Goal: Register for event/course

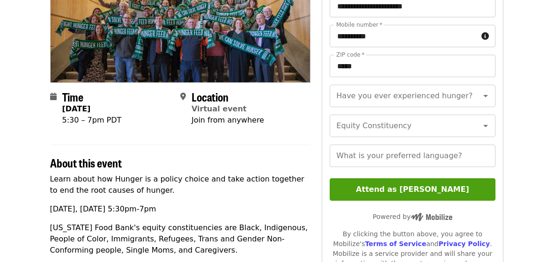
scroll to position [147, 0]
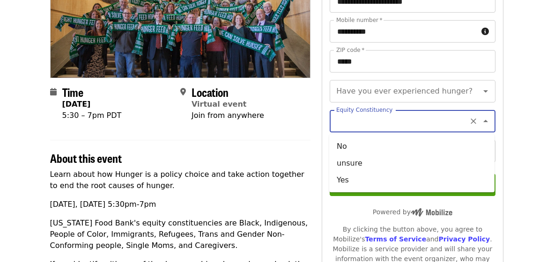
click at [338, 127] on input "Equity Constituency" at bounding box center [400, 121] width 127 height 18
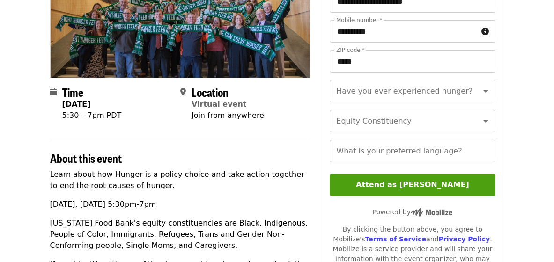
click at [263, 152] on h2 "About this event" at bounding box center [180, 159] width 261 height 14
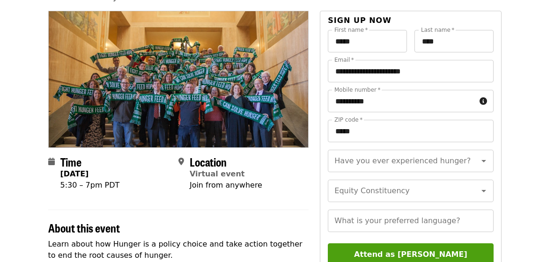
scroll to position [63, 2]
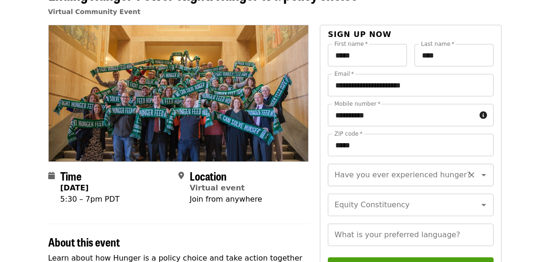
click at [333, 178] on div "Have you ever experienced hunger?" at bounding box center [410, 175] width 165 height 22
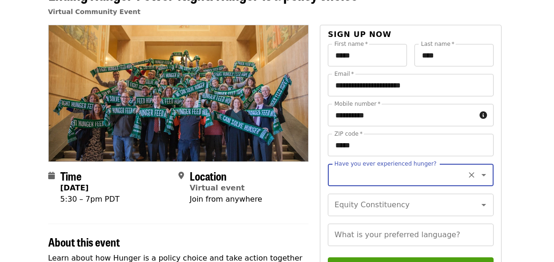
click at [360, 176] on input "Have you ever experienced hunger?" at bounding box center [398, 175] width 127 height 18
click at [363, 192] on li "No" at bounding box center [409, 200] width 165 height 17
type input "**"
click at [363, 196] on div "Equity Constituency" at bounding box center [410, 205] width 165 height 22
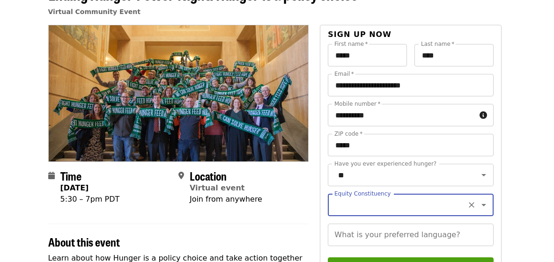
click at [362, 211] on input "Equity Constituency" at bounding box center [398, 205] width 127 height 18
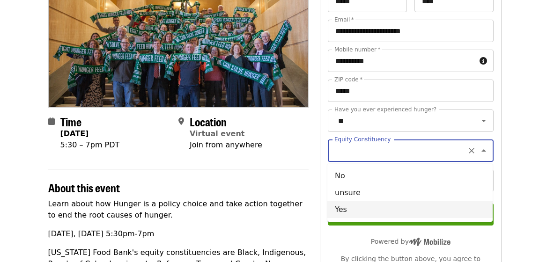
scroll to position [133, 2]
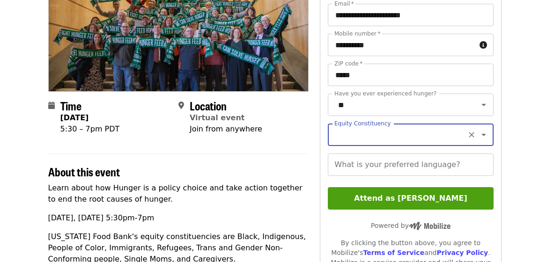
click at [356, 139] on input "Equity Constituency" at bounding box center [398, 135] width 127 height 18
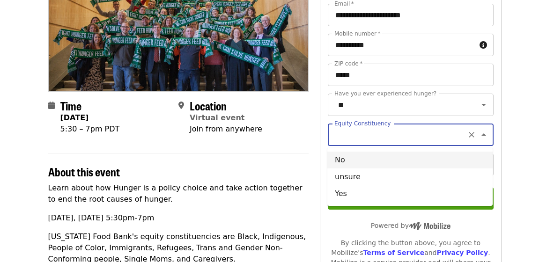
click at [356, 139] on input "Equity Constituency" at bounding box center [398, 135] width 127 height 18
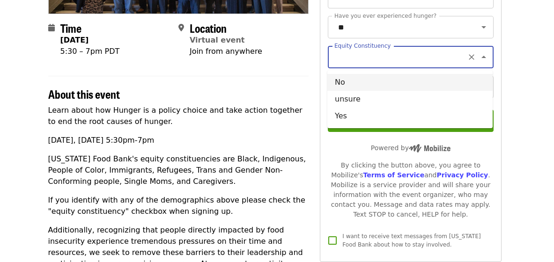
scroll to position [210, 2]
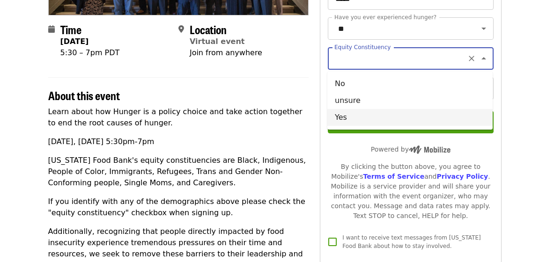
click at [358, 121] on li "Yes" at bounding box center [409, 117] width 165 height 17
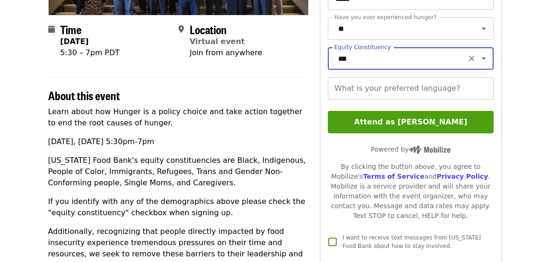
type input "***"
click at [354, 94] on input "What is your preferred language?" at bounding box center [410, 88] width 165 height 22
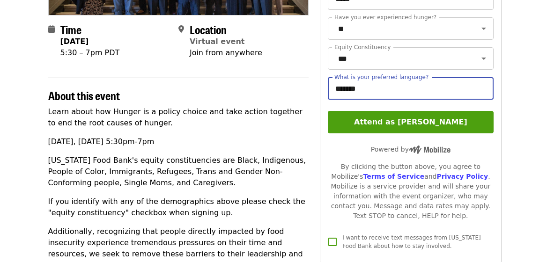
type input "*******"
click at [264, 135] on div "Learn about how Hunger is a policy choice and take action together to end the r…" at bounding box center [178, 220] width 261 height 229
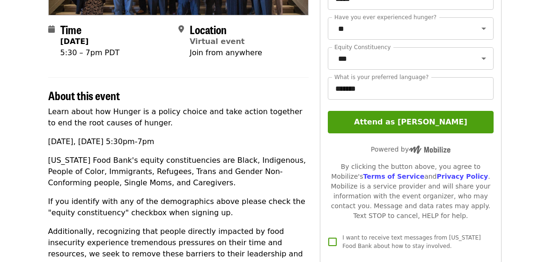
click at [279, 135] on div "Learn about how Hunger is a policy choice and take action together to end the r…" at bounding box center [178, 220] width 261 height 229
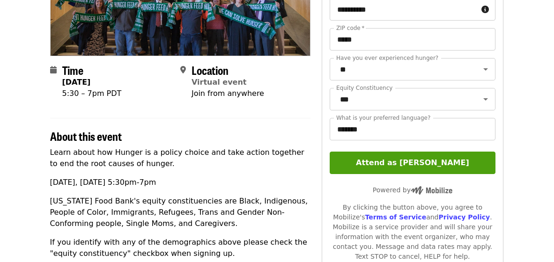
scroll to position [109, 0]
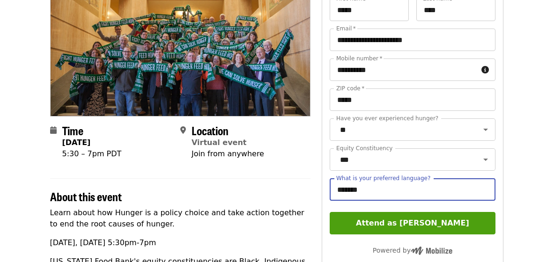
drag, startPoint x: 363, startPoint y: 186, endPoint x: 332, endPoint y: 186, distance: 30.9
click at [332, 186] on input "*******" at bounding box center [412, 189] width 165 height 22
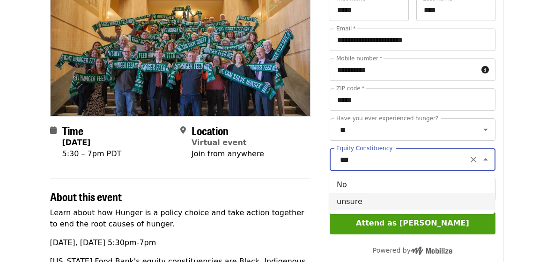
drag, startPoint x: 370, startPoint y: 156, endPoint x: 311, endPoint y: 156, distance: 59.0
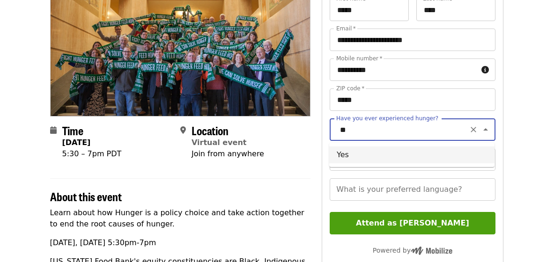
drag, startPoint x: 365, startPoint y: 128, endPoint x: 303, endPoint y: 128, distance: 62.3
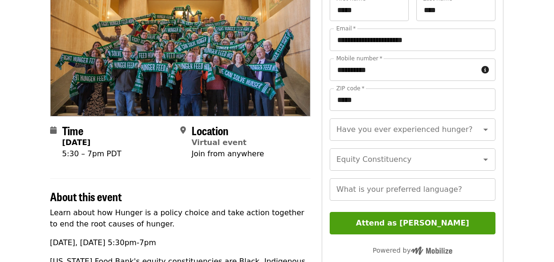
click at [295, 197] on h2 "About this event" at bounding box center [180, 197] width 261 height 14
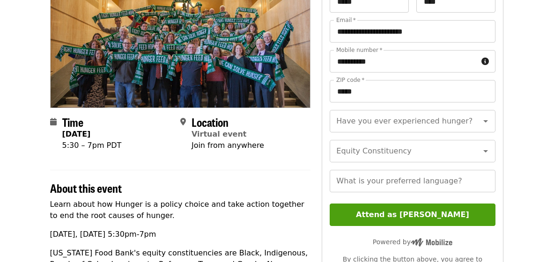
scroll to position [121, 0]
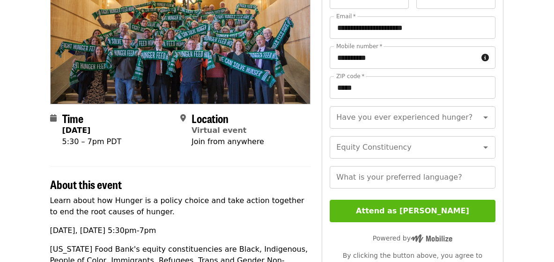
click at [390, 208] on button "Attend as [PERSON_NAME]" at bounding box center [412, 211] width 165 height 22
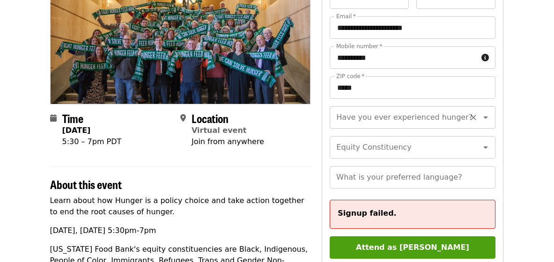
click at [353, 121] on input "Have you ever experienced hunger?" at bounding box center [400, 118] width 127 height 18
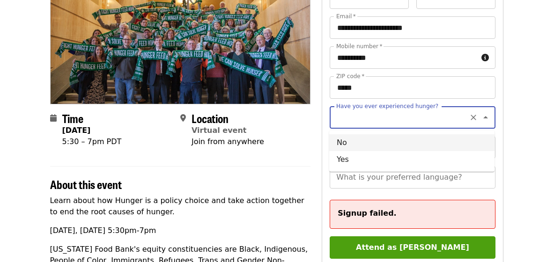
click at [351, 141] on li "No" at bounding box center [411, 142] width 165 height 17
type input "**"
click at [356, 146] on div "Equity Constituency Equity Constituency" at bounding box center [412, 147] width 165 height 22
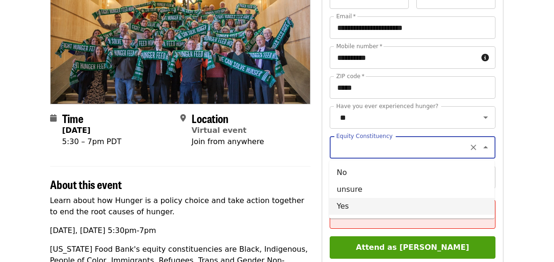
click at [366, 205] on li "Yes" at bounding box center [411, 206] width 165 height 17
type input "***"
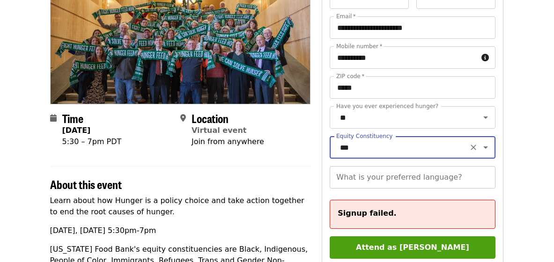
click at [360, 188] on input "What is your preferred language?" at bounding box center [412, 177] width 165 height 22
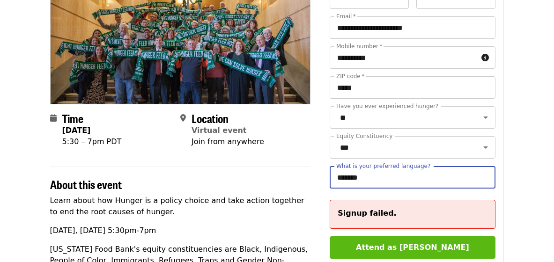
type input "*******"
click at [367, 240] on button "Attend as [PERSON_NAME]" at bounding box center [412, 248] width 165 height 22
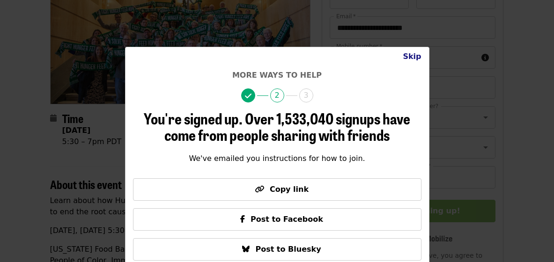
click at [410, 56] on button "Skip" at bounding box center [411, 56] width 33 height 19
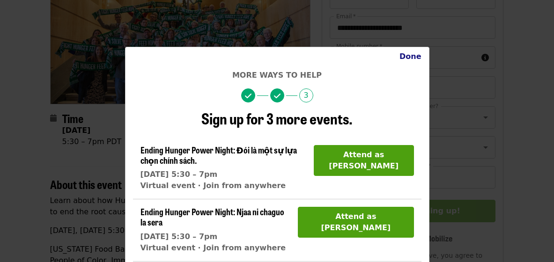
click at [414, 59] on button "Done" at bounding box center [410, 56] width 37 height 19
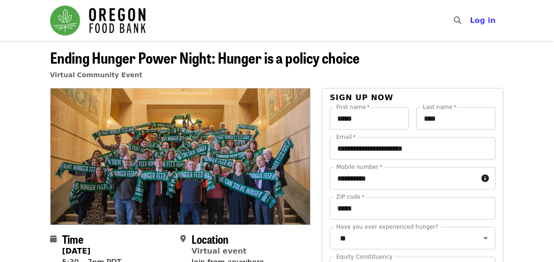
scroll to position [0, 0]
click at [106, 11] on img "Main navigation" at bounding box center [98, 21] width 96 height 30
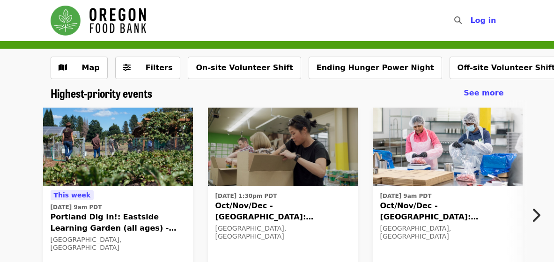
click at [268, 156] on img at bounding box center [283, 147] width 150 height 79
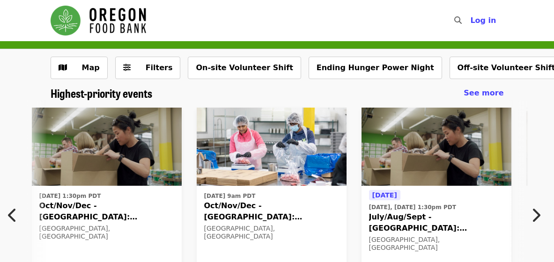
scroll to position [0, 174]
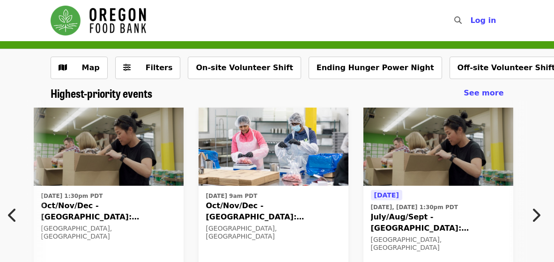
click at [386, 149] on img at bounding box center [438, 147] width 150 height 79
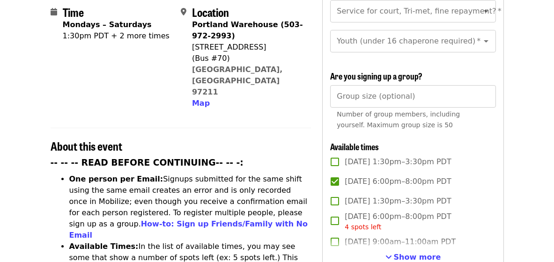
scroll to position [101, 0]
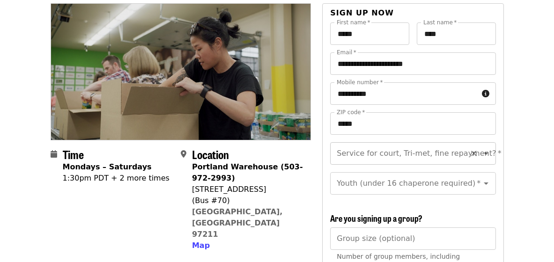
click at [374, 145] on input "Service for court, Tri-met, fine repayment?   *" at bounding box center [401, 154] width 127 height 18
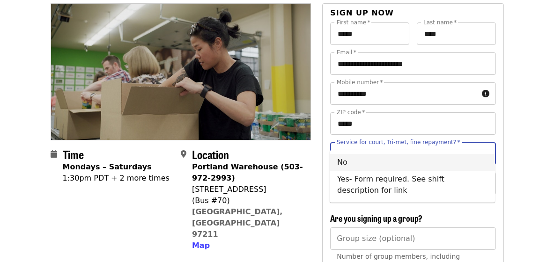
click at [373, 159] on li "No" at bounding box center [412, 162] width 165 height 17
type input "**"
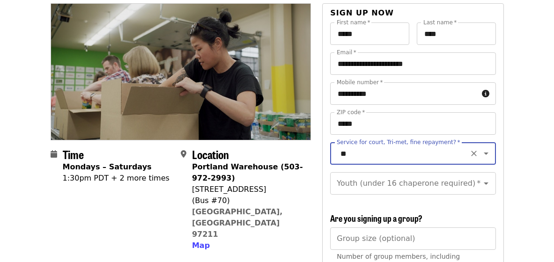
click at [376, 181] on div "Service for court, Tri-met, fine repayment?   * ** Service for court, Tri-met, …" at bounding box center [412, 172] width 165 height 60
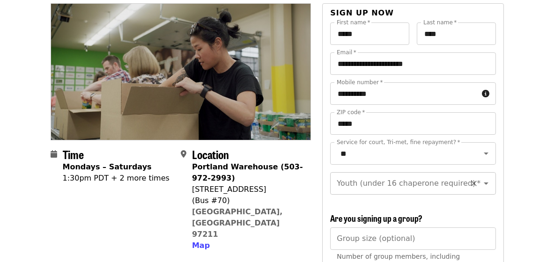
click at [376, 175] on input "Youth (under 16 chaperone required)   *" at bounding box center [401, 184] width 127 height 18
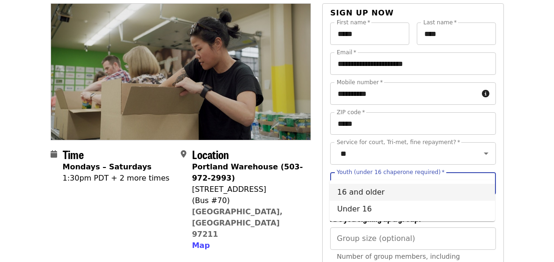
click at [377, 188] on li "16 and older" at bounding box center [412, 192] width 165 height 17
type input "**********"
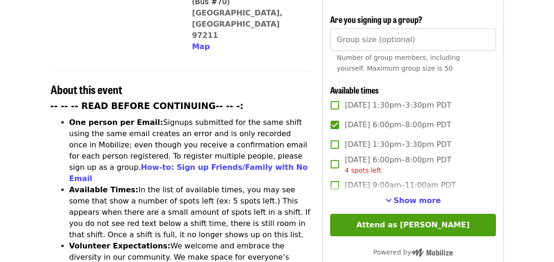
scroll to position [318, 0]
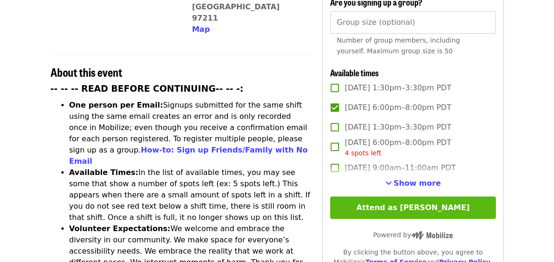
click at [354, 197] on button "Attend as [PERSON_NAME]" at bounding box center [412, 208] width 165 height 22
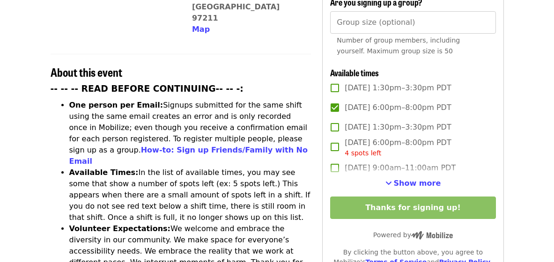
scroll to position [275, 0]
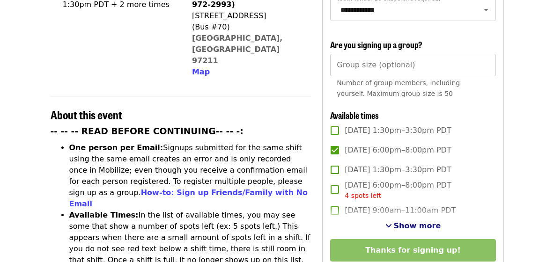
click at [404, 222] on span "Show more" at bounding box center [417, 226] width 47 height 9
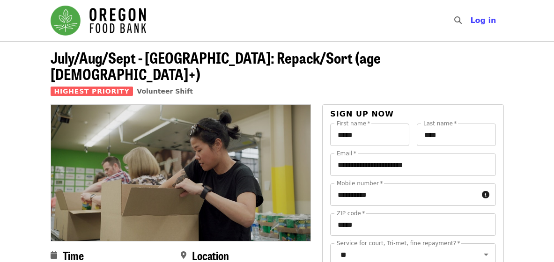
scroll to position [0, 0]
